Goal: Transaction & Acquisition: Purchase product/service

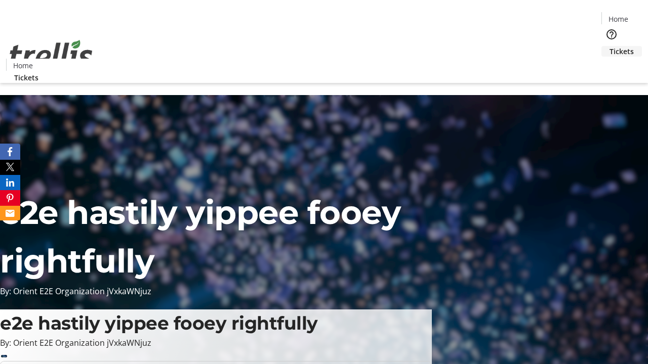
click at [609, 46] on span "Tickets" at bounding box center [621, 51] width 24 height 11
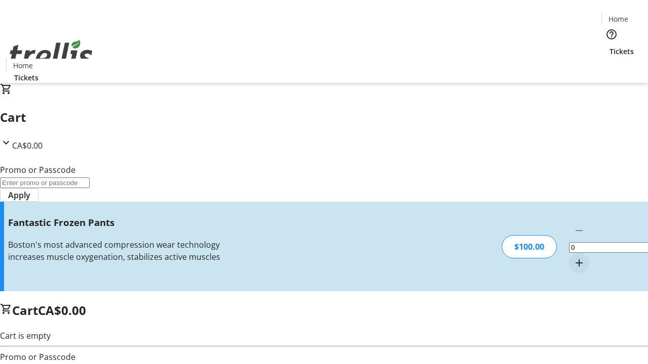
click at [573, 257] on mat-icon "Increment by one" at bounding box center [579, 263] width 12 height 12
type input "1"
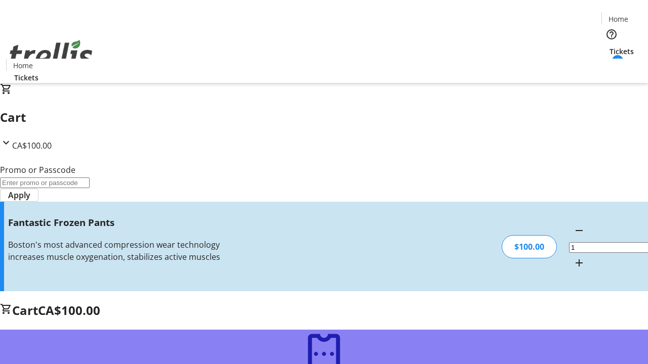
type input "FREE"
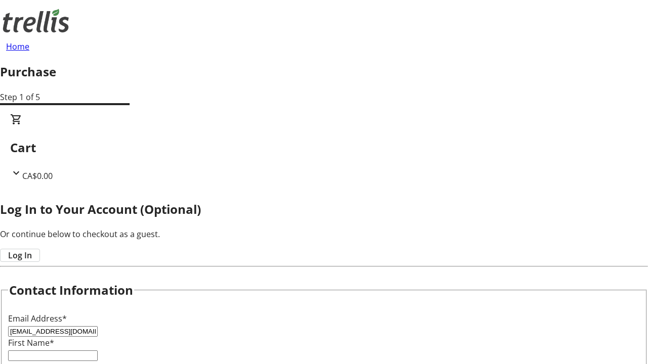
type input "[EMAIL_ADDRESS][DOMAIN_NAME]"
type input "Kennedi"
type input "Mraz"
